Goal: Task Accomplishment & Management: Use online tool/utility

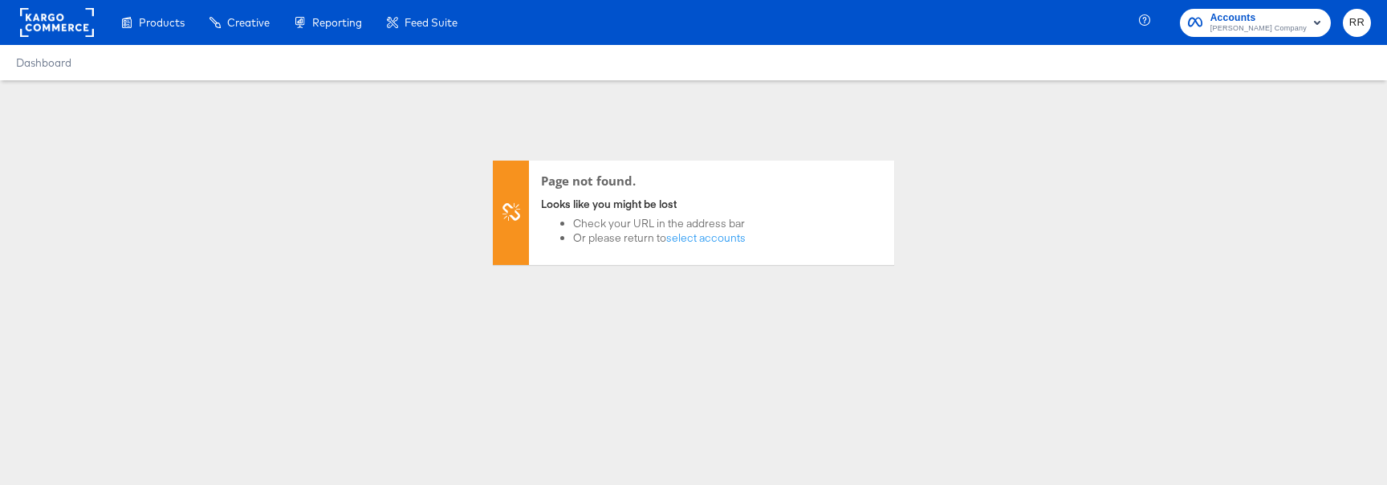
click at [69, 24] on rect at bounding box center [57, 22] width 74 height 29
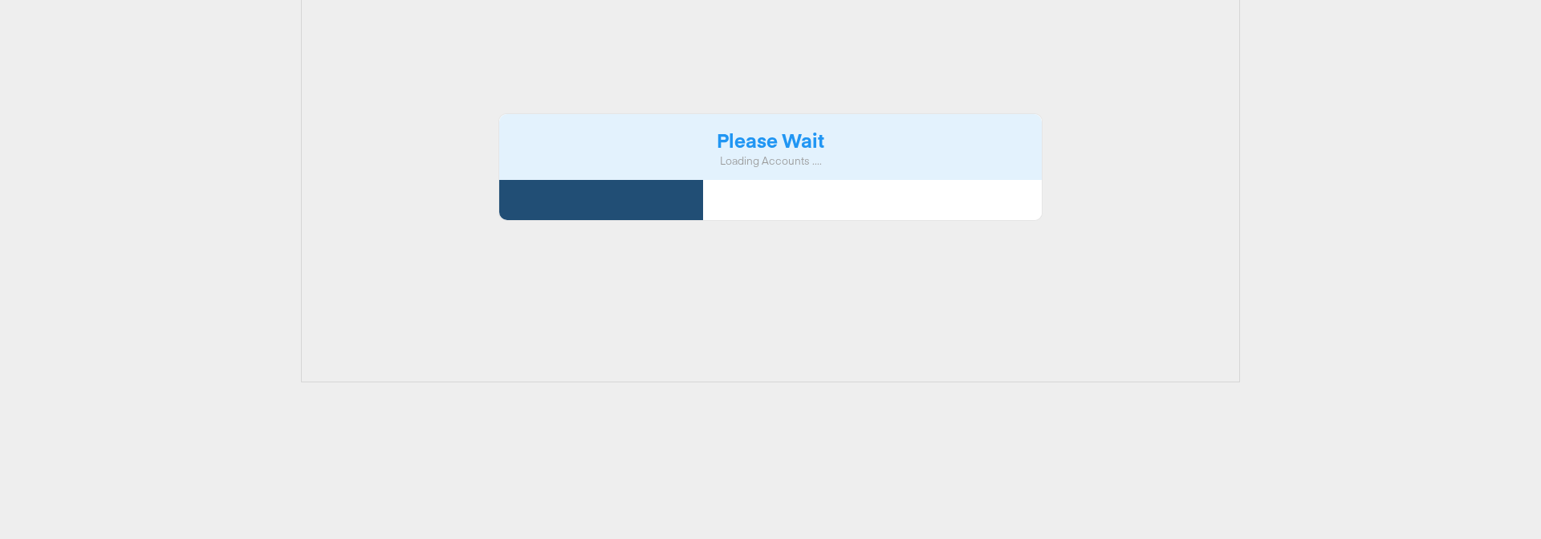
scroll to position [309, 0]
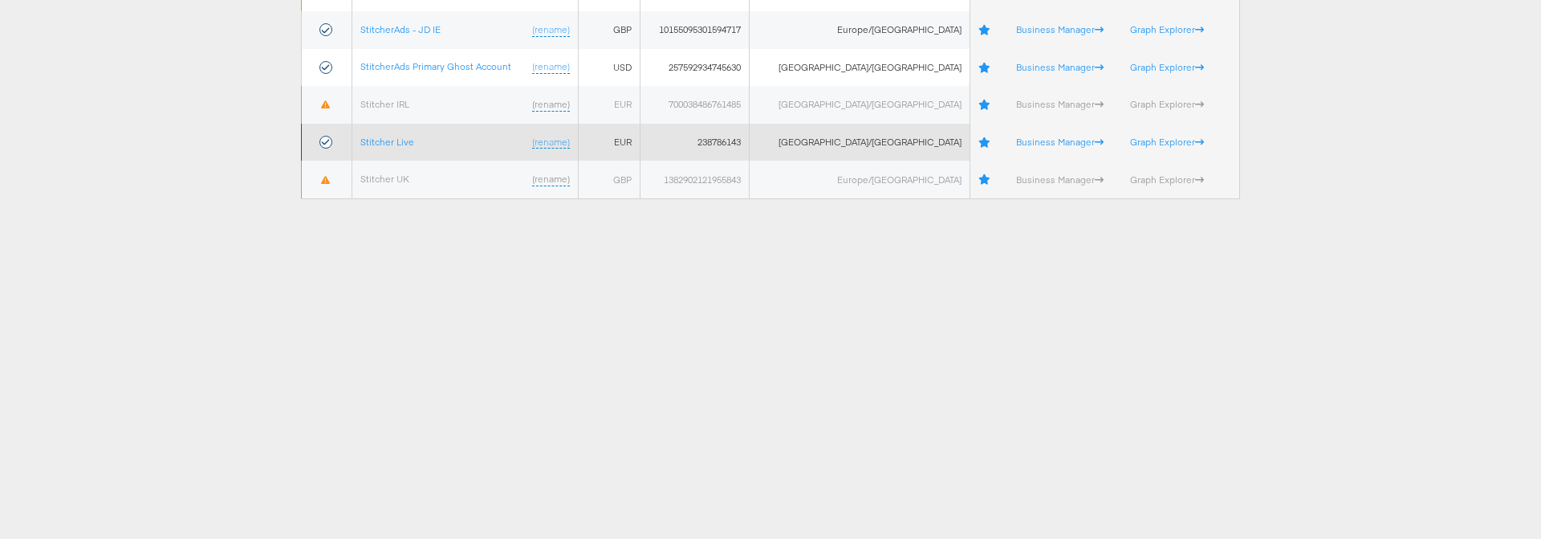
click at [406, 132] on td "Stitcher Live (rename)" at bounding box center [465, 143] width 226 height 38
click at [406, 143] on link "Stitcher Live" at bounding box center [387, 142] width 54 height 12
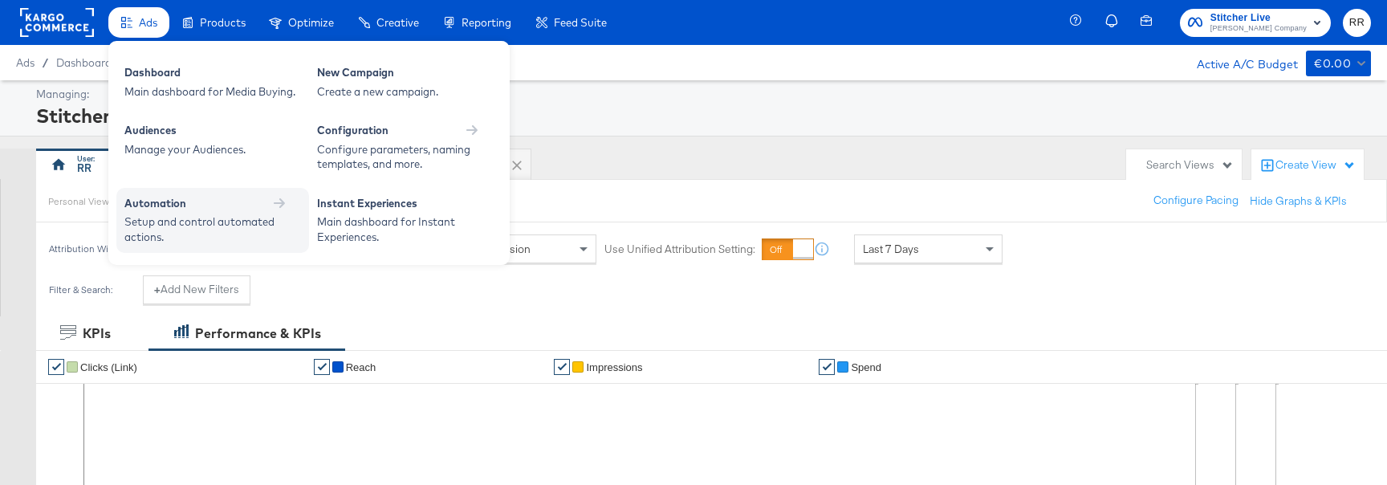
click at [209, 210] on div "Automation" at bounding box center [212, 203] width 177 height 15
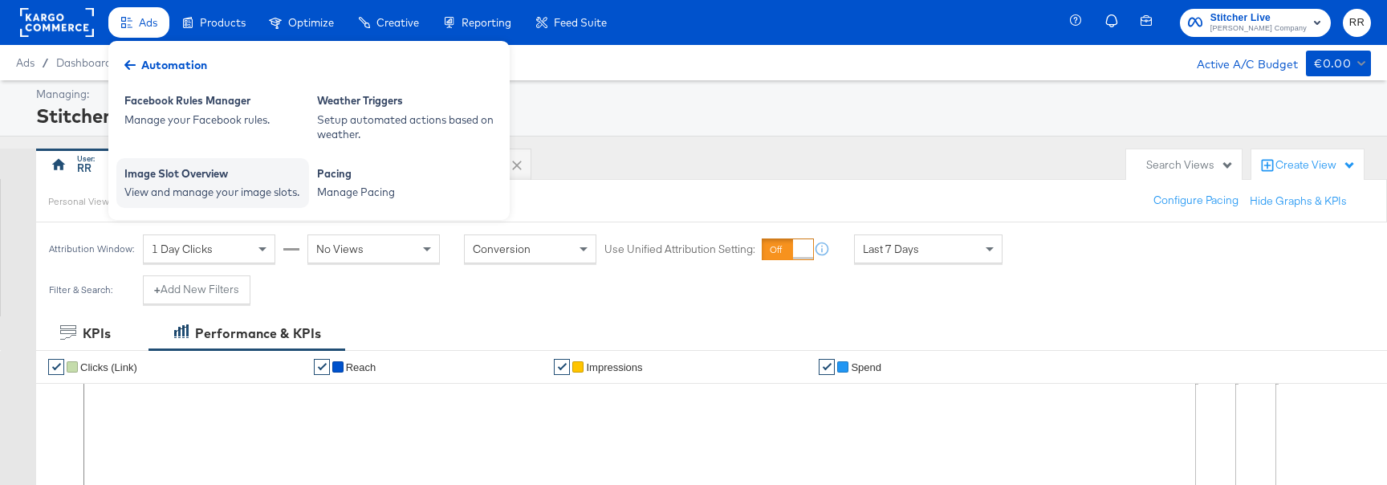
click at [222, 189] on div "View and manage your image slots." at bounding box center [212, 192] width 177 height 15
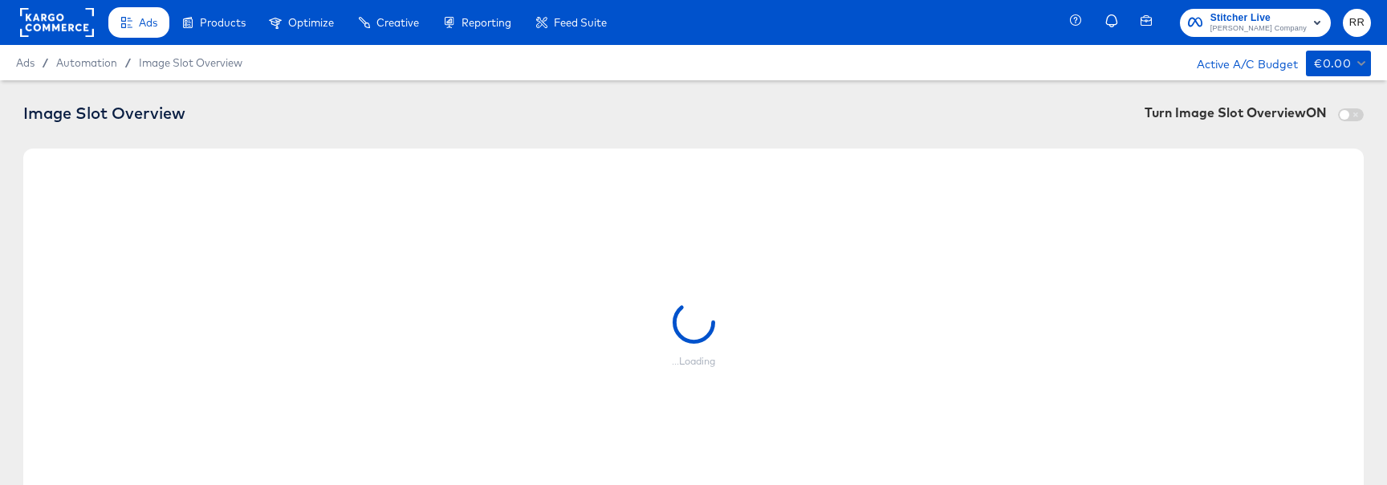
checkbox input "true"
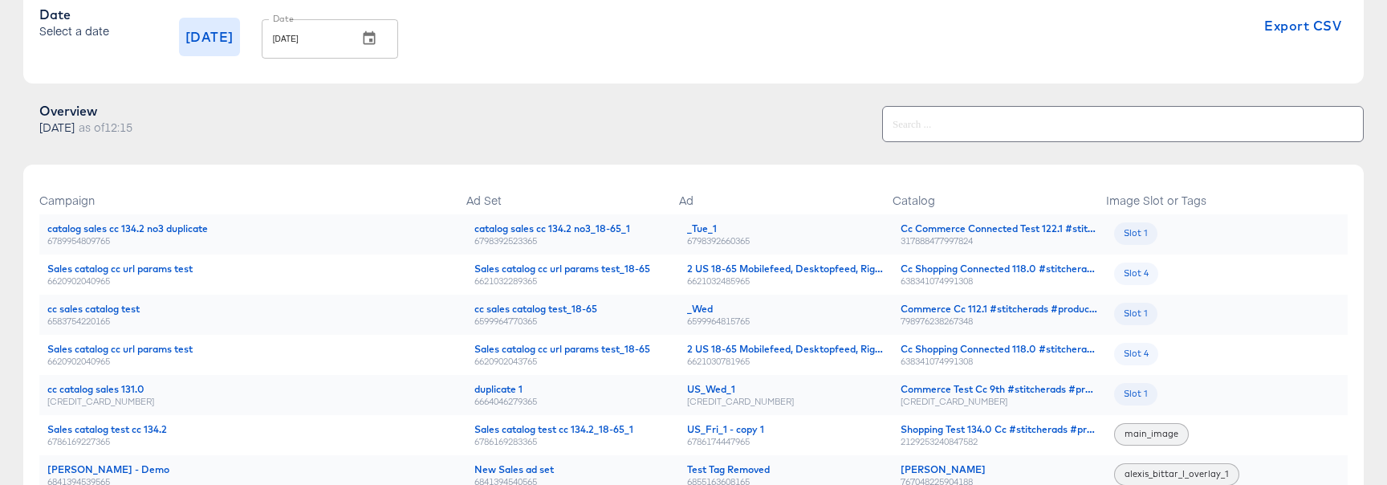
scroll to position [136, 0]
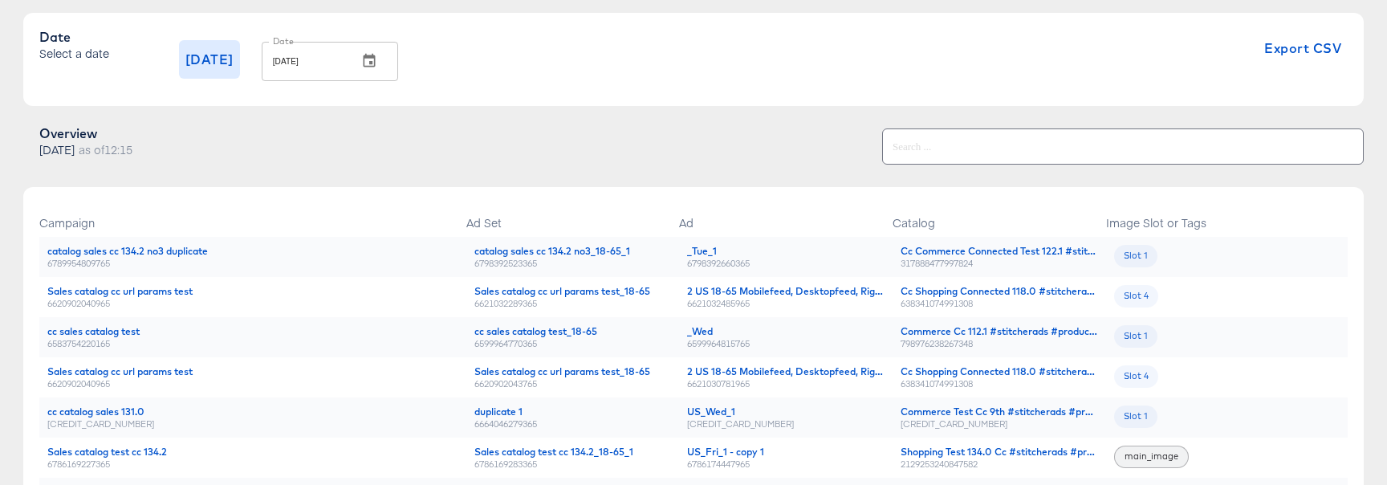
click at [731, 262] on div "6798392660365" at bounding box center [785, 263] width 197 height 11
copy div "6798392660365"
click at [926, 156] on input "text" at bounding box center [1123, 140] width 480 height 35
paste input "6798392660365"
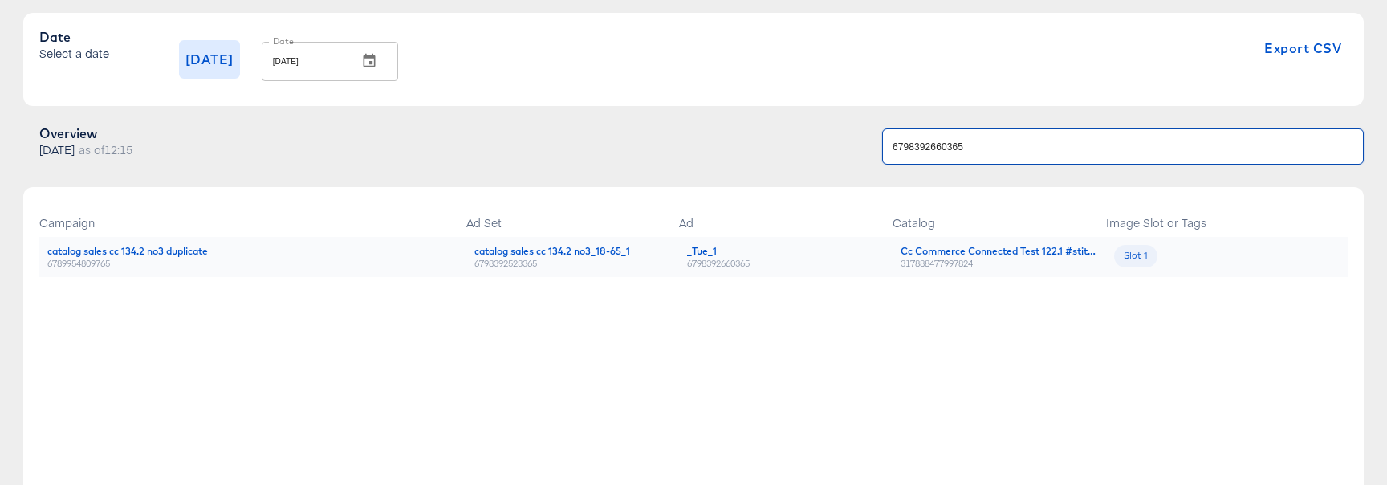
click at [929, 151] on input "6798392660365" at bounding box center [1123, 140] width 480 height 35
type input "6798392660365"
